Goal: Check status: Check status

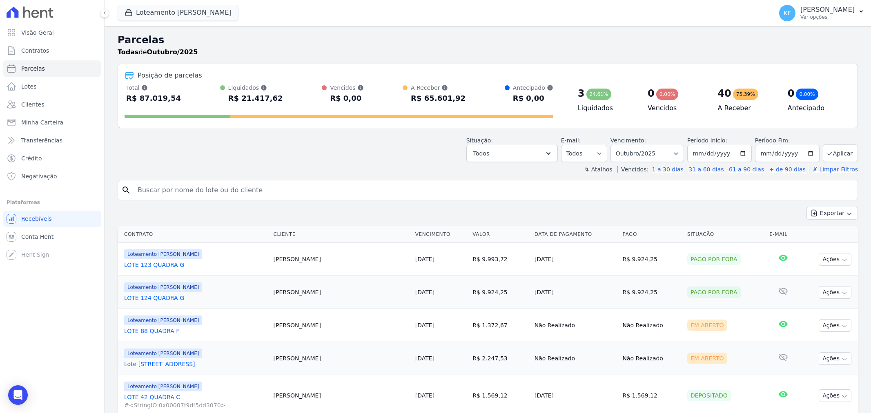
select select
click at [27, 70] on span "Parcelas" at bounding box center [33, 69] width 24 height 8
select select
click at [37, 52] on span "Contratos" at bounding box center [35, 51] width 28 height 8
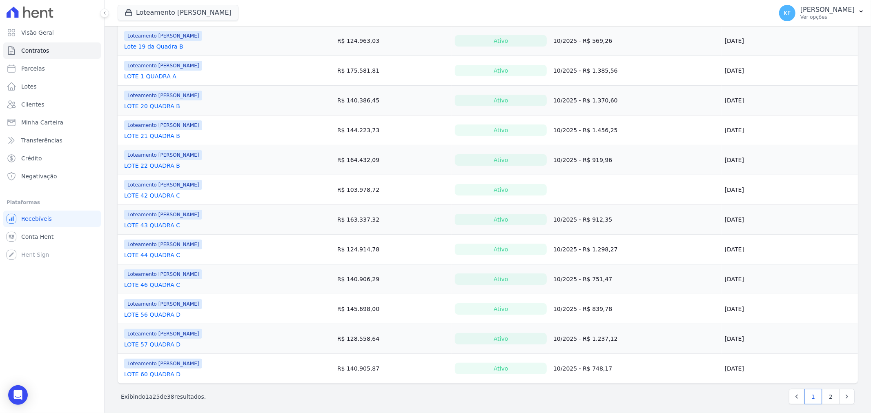
scroll to position [517, 0]
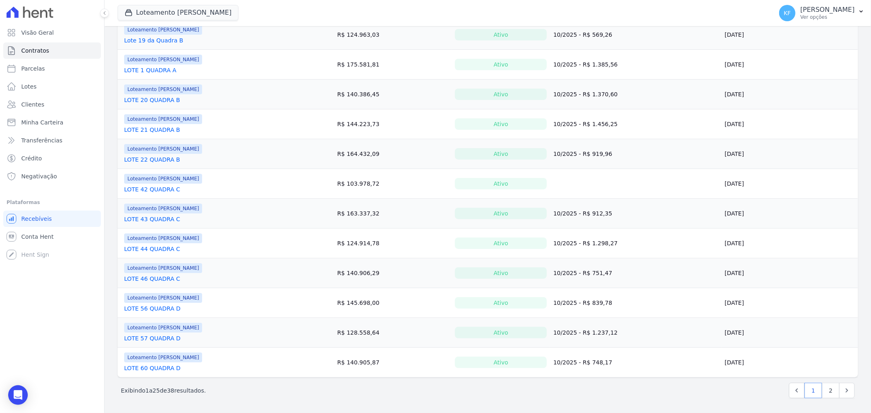
click at [157, 369] on link "LOTE 60 QUADRA D" at bounding box center [152, 368] width 56 height 8
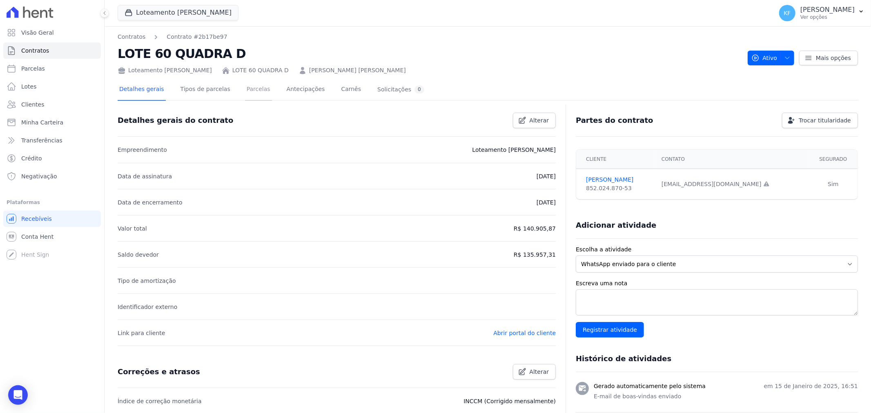
click at [249, 86] on link "Parcelas" at bounding box center [258, 90] width 27 height 22
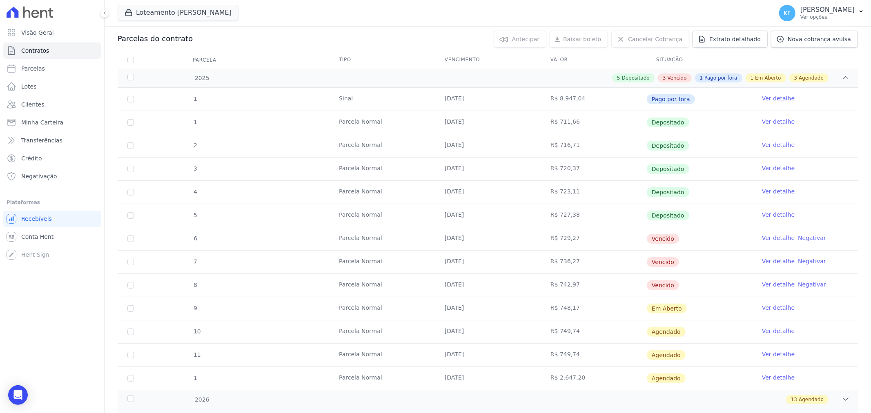
scroll to position [91, 0]
